Goal: Complete application form: Complete application form

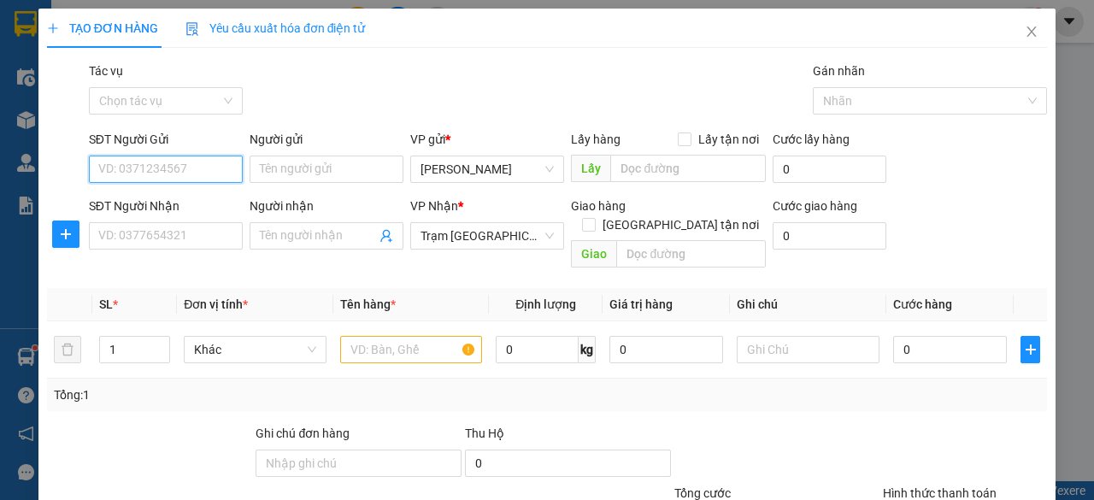
click at [191, 175] on input "SĐT Người Gửi" at bounding box center [166, 169] width 154 height 27
type input "0903770947"
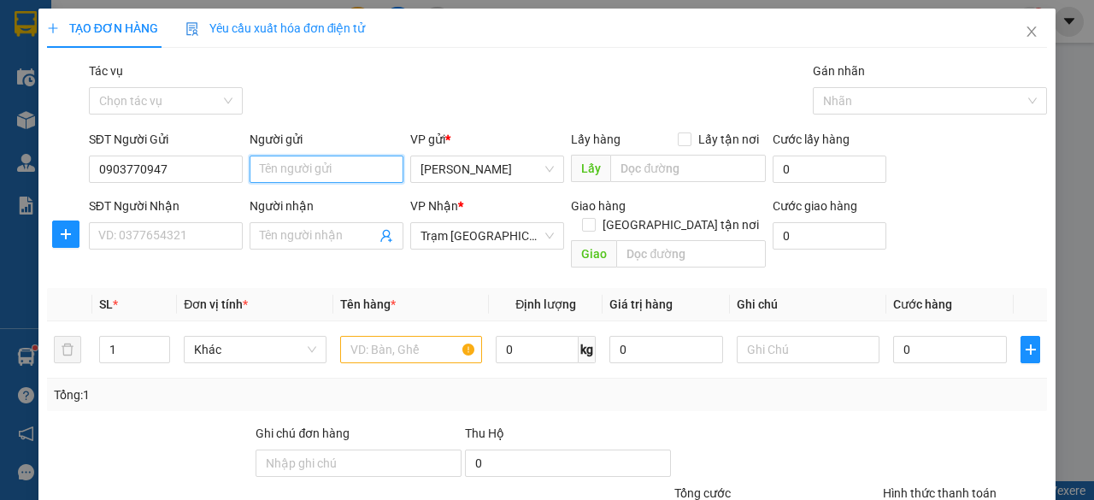
click at [364, 167] on input "Người gửi" at bounding box center [327, 169] width 154 height 27
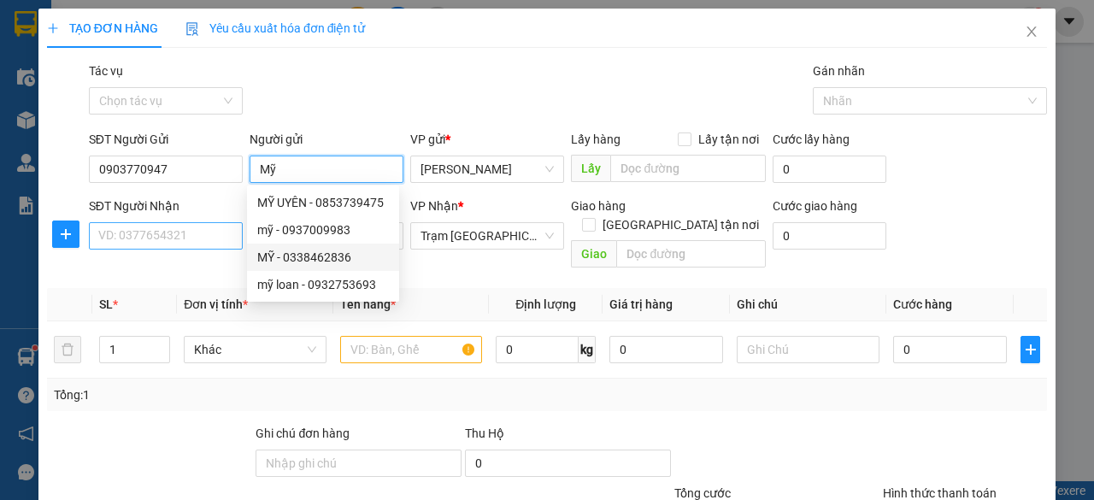
type input "Mỹ"
click at [185, 228] on input "SĐT Người Nhận" at bounding box center [166, 235] width 154 height 27
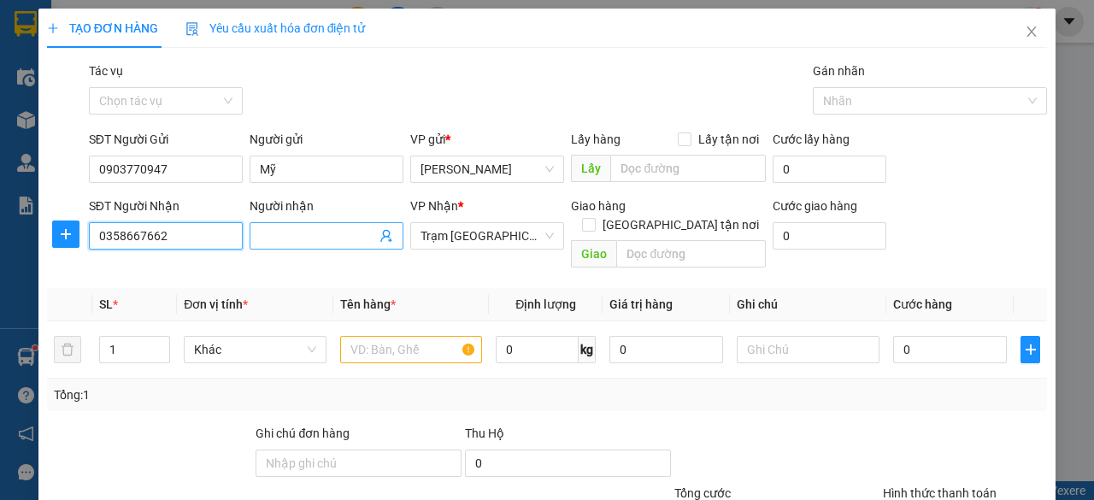
type input "0358667662"
click at [304, 244] on input "Người nhận" at bounding box center [318, 236] width 116 height 19
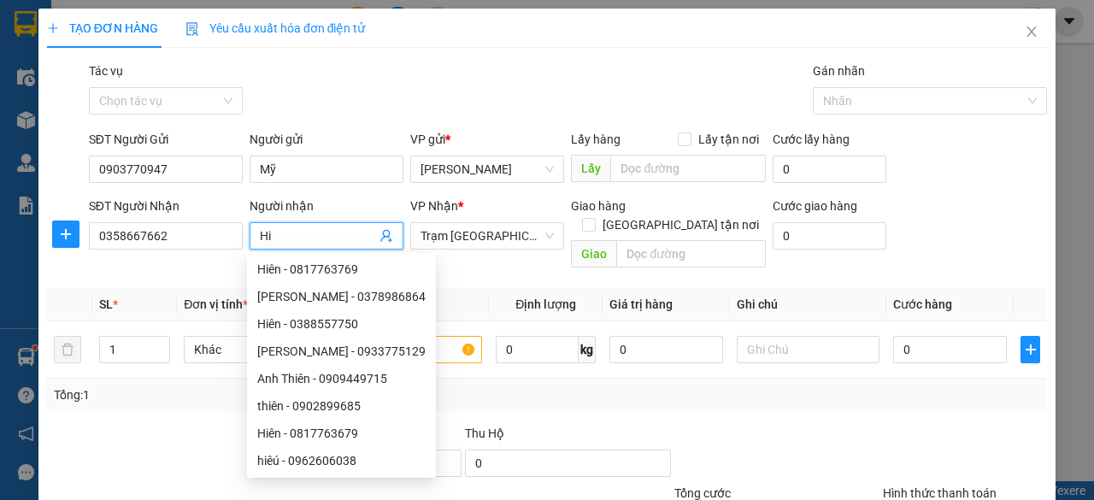
type input "H"
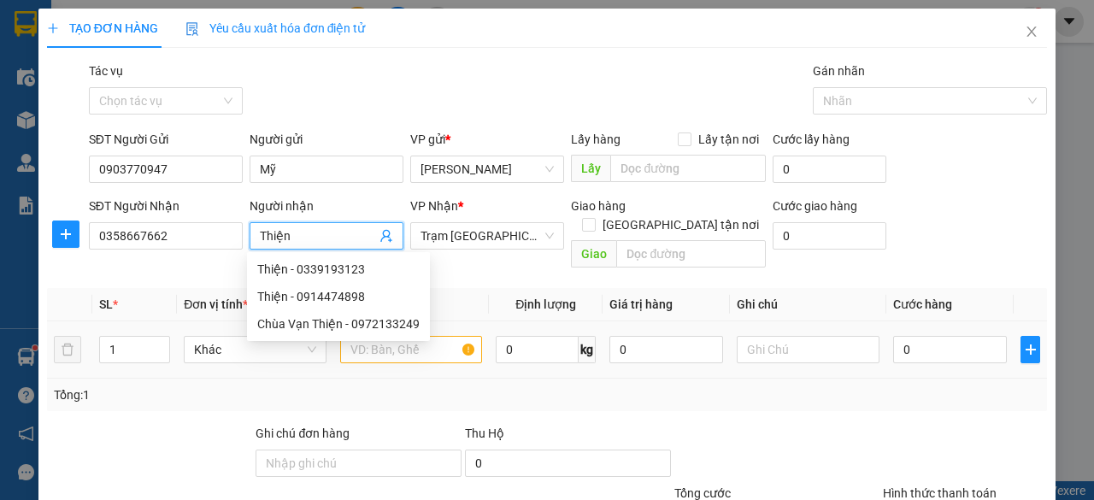
type input "Thiện"
click at [462, 336] on input "text" at bounding box center [411, 349] width 143 height 27
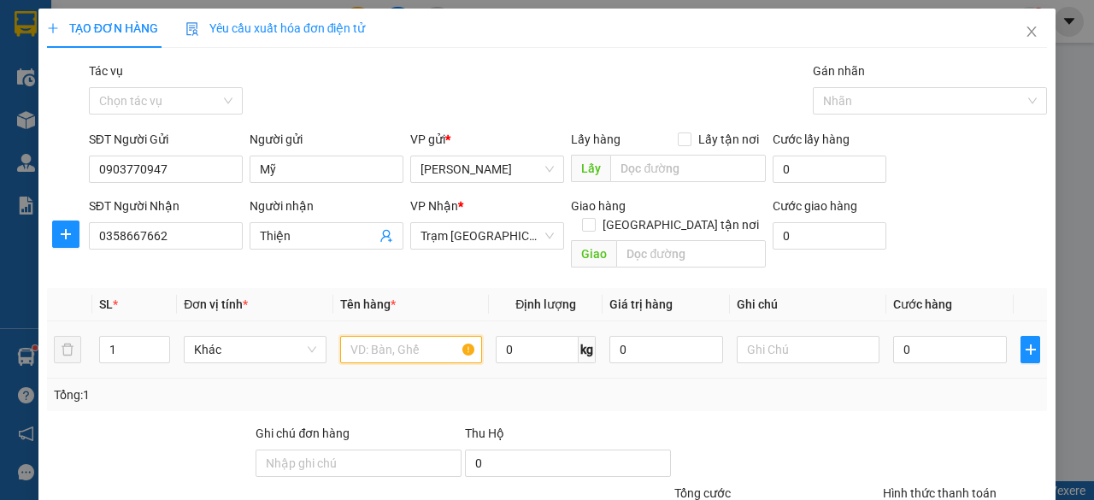
click at [393, 336] on input "text" at bounding box center [411, 349] width 143 height 27
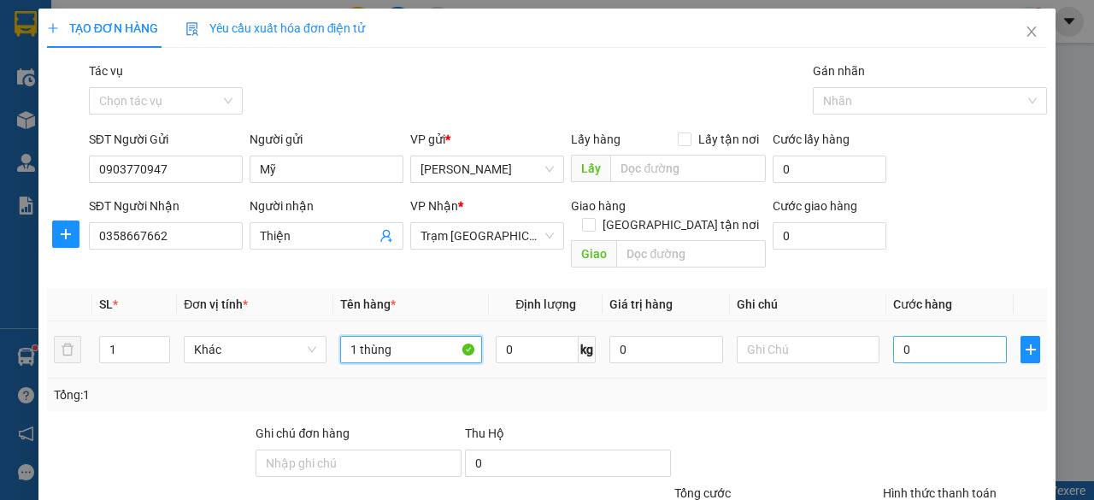
type input "1 thùng"
click at [898, 336] on input "0" at bounding box center [950, 349] width 114 height 27
type input "4"
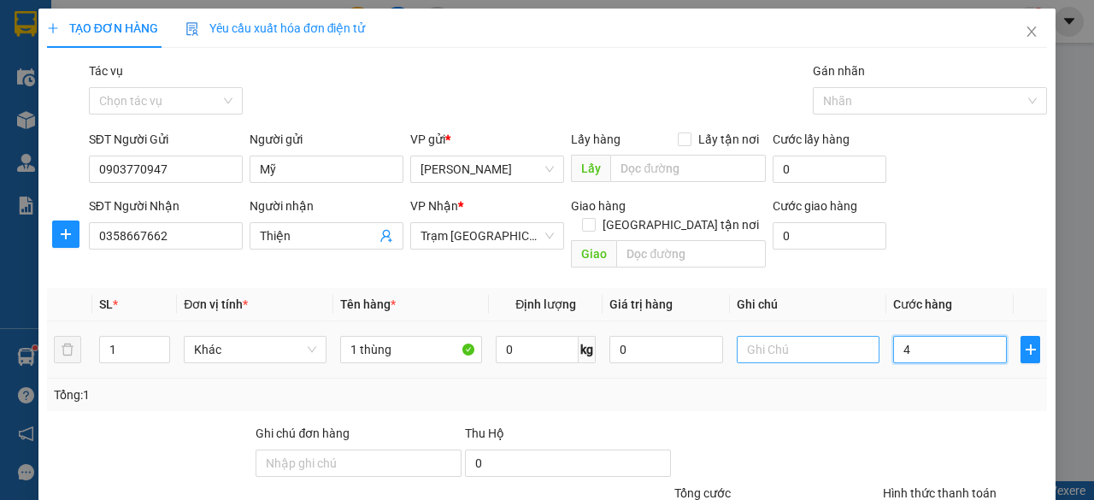
type input "40"
type input "400"
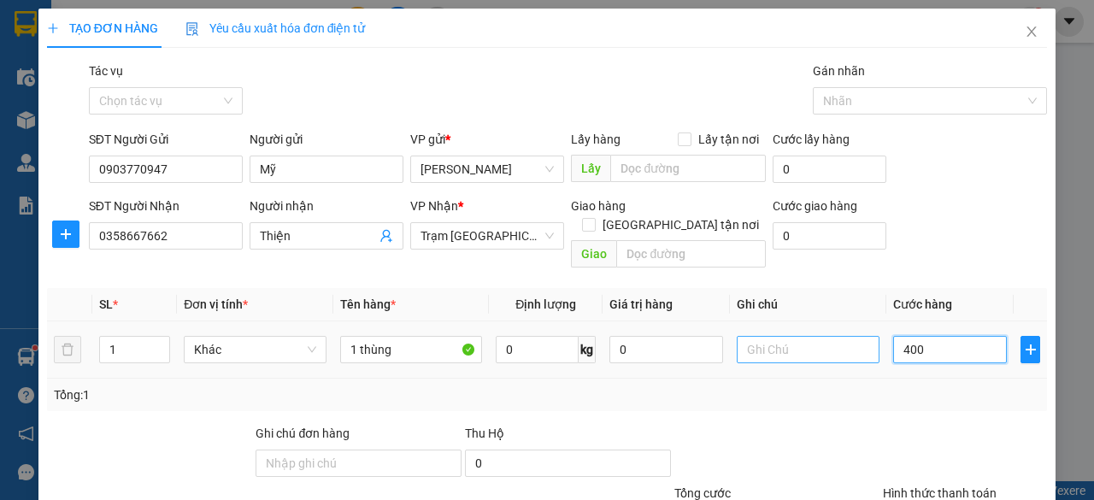
type input "400"
type input "4.000"
type input "40.000"
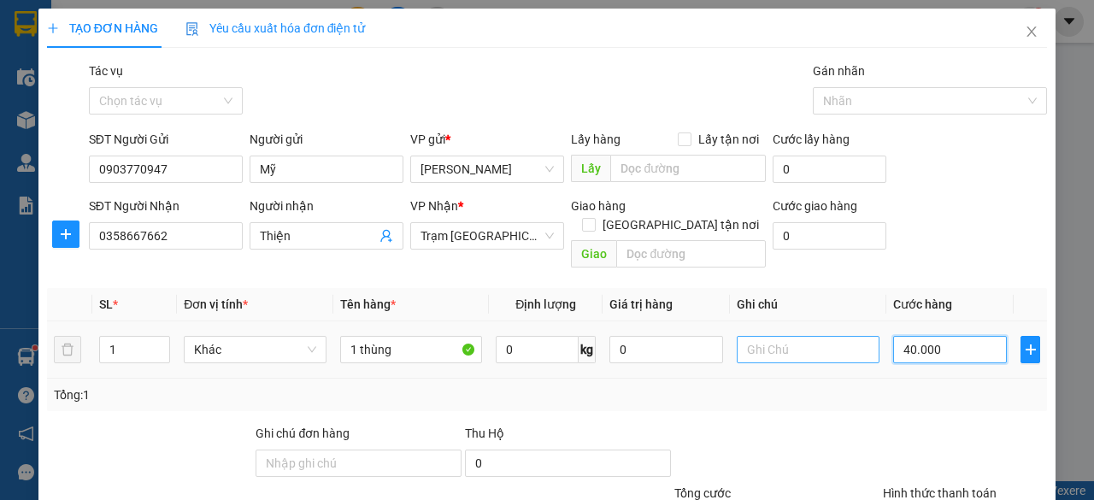
type input "40.000"
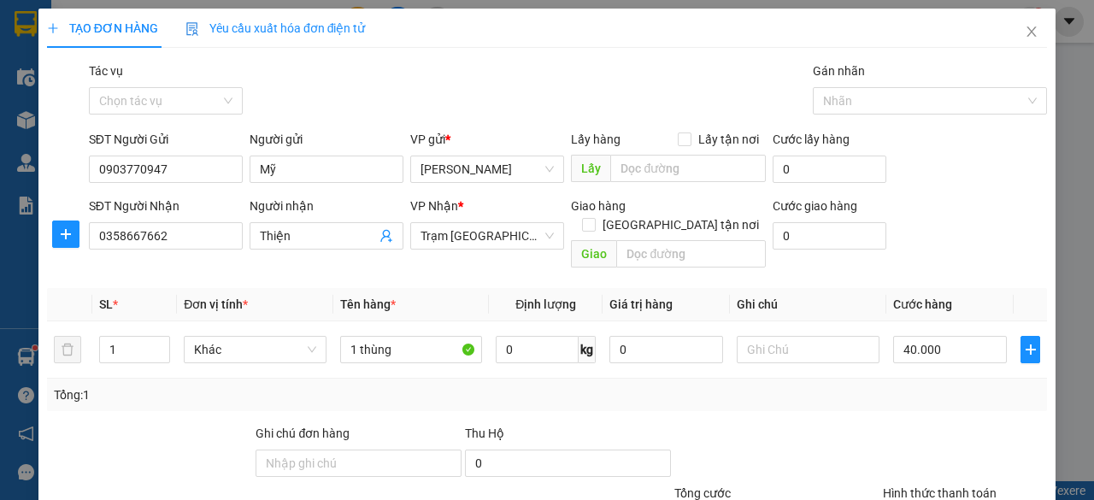
click at [817, 386] on div "Tổng: 1" at bounding box center [547, 395] width 986 height 19
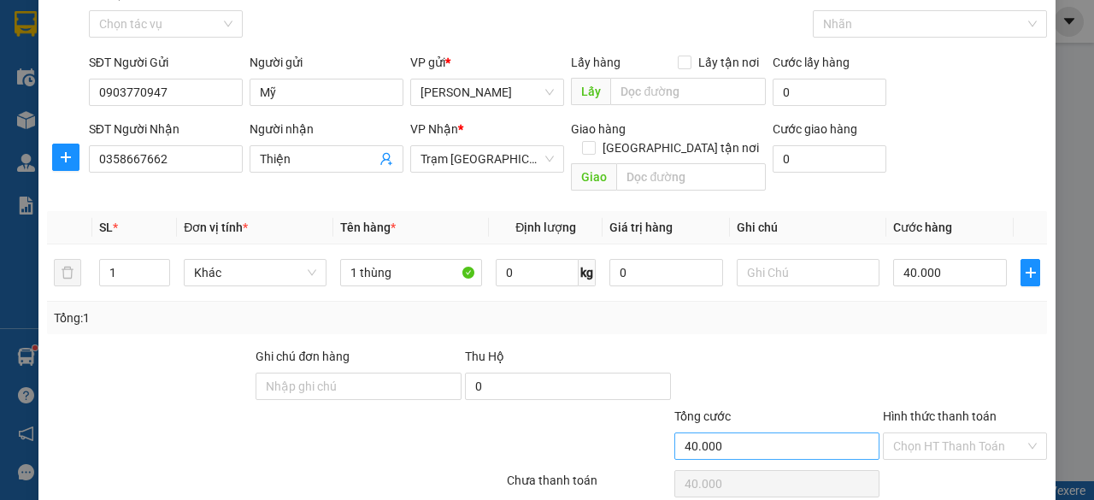
scroll to position [130, 0]
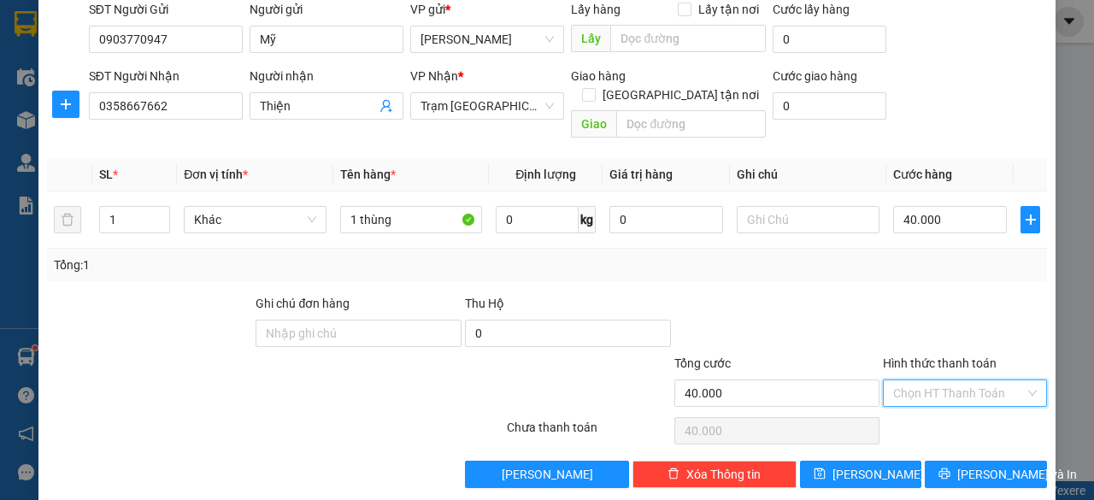
click at [895, 380] on input "Hình thức thanh toán" at bounding box center [959, 393] width 132 height 26
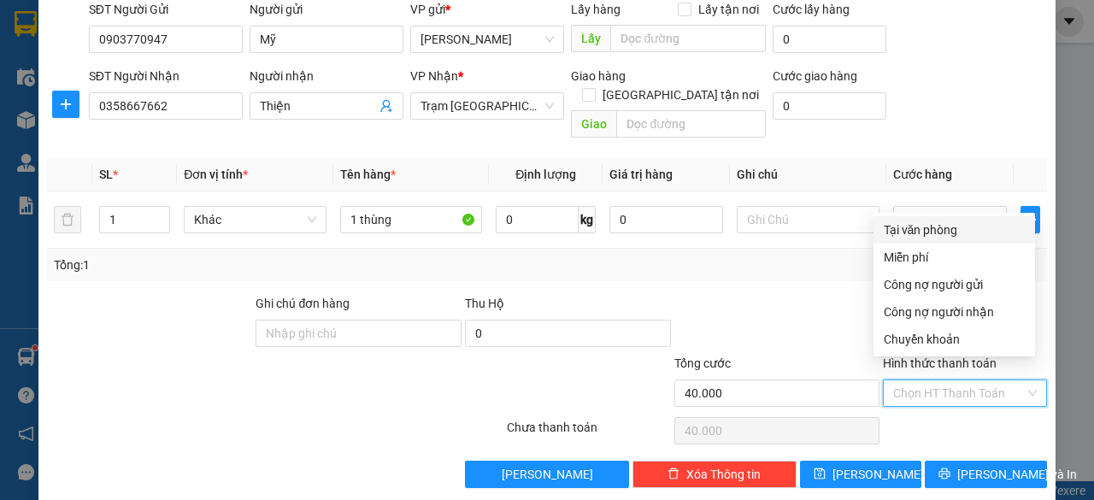
click at [916, 227] on div "Tại văn phòng" at bounding box center [954, 230] width 141 height 19
type input "0"
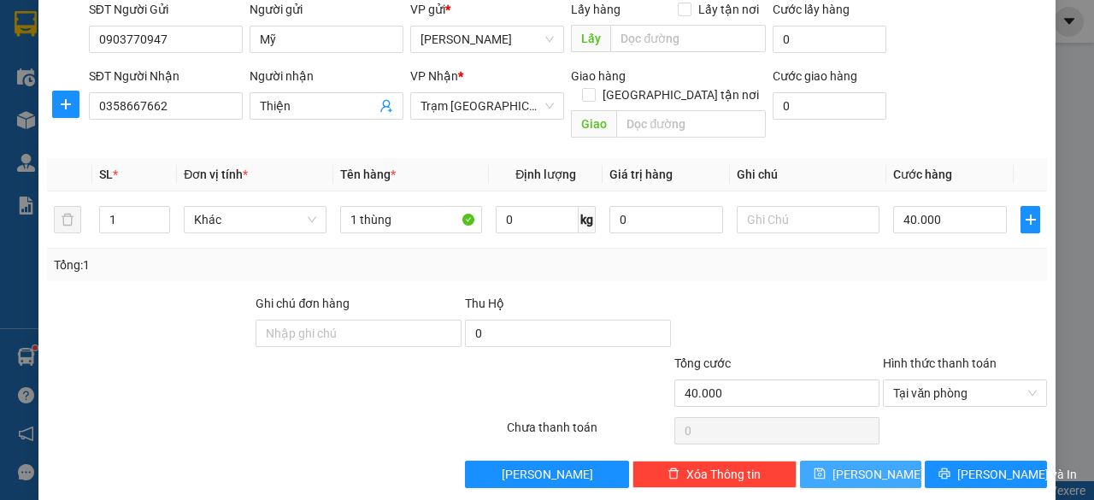
click at [894, 467] on button "[PERSON_NAME]" at bounding box center [861, 474] width 122 height 27
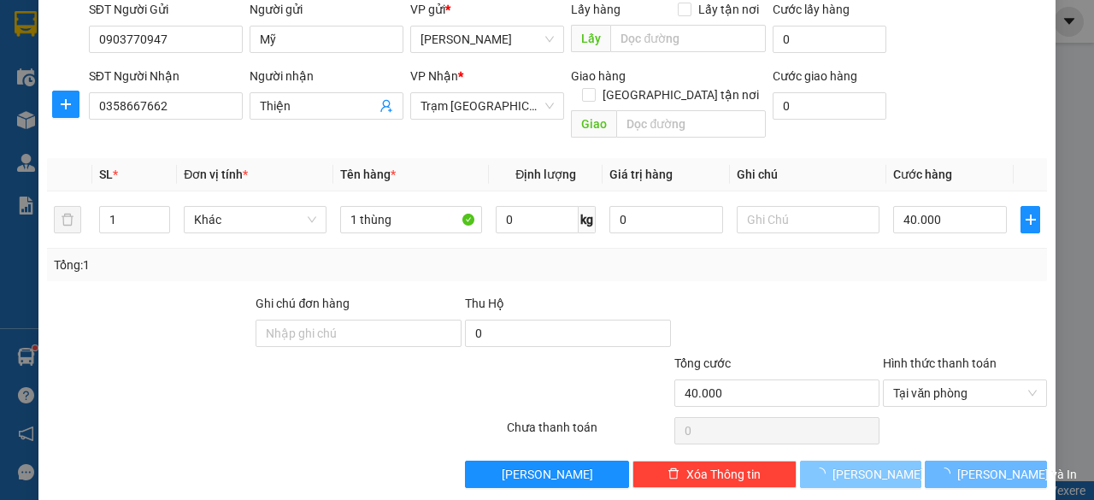
type input "0"
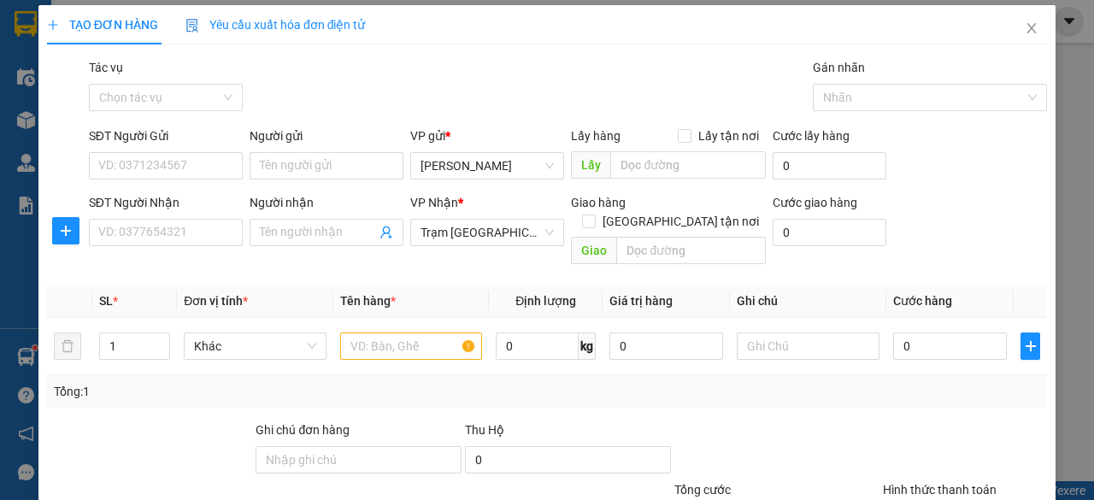
scroll to position [0, 0]
